Goal: Task Accomplishment & Management: Manage account settings

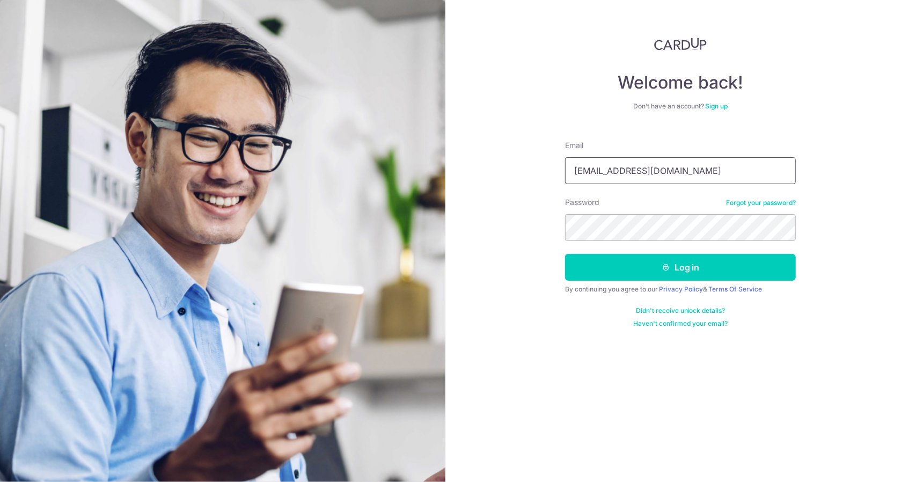
drag, startPoint x: 653, startPoint y: 169, endPoint x: 654, endPoint y: 179, distance: 9.7
click at [653, 169] on input "[EMAIL_ADDRESS][DOMAIN_NAME]" at bounding box center [680, 170] width 231 height 27
type input "[EMAIL_ADDRESS][DOMAIN_NAME]"
click at [674, 270] on button "Log in" at bounding box center [680, 267] width 231 height 27
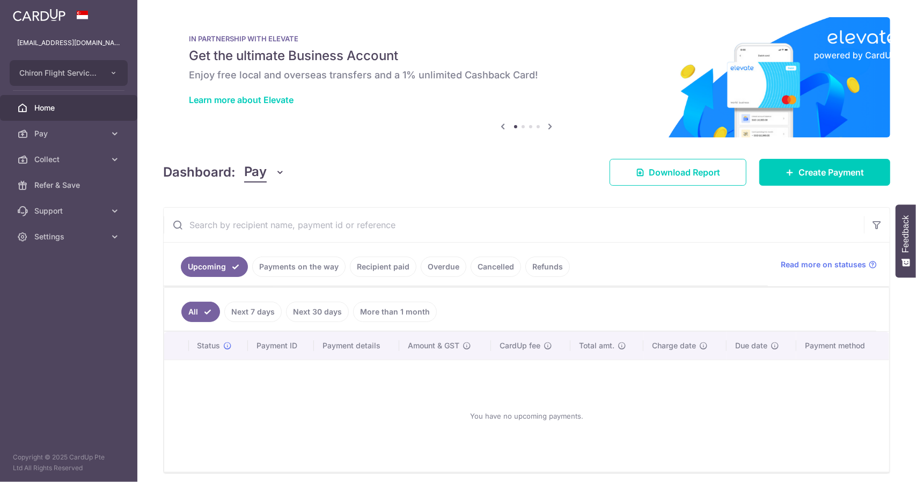
click at [365, 267] on link "Recipient paid" at bounding box center [383, 267] width 67 height 20
